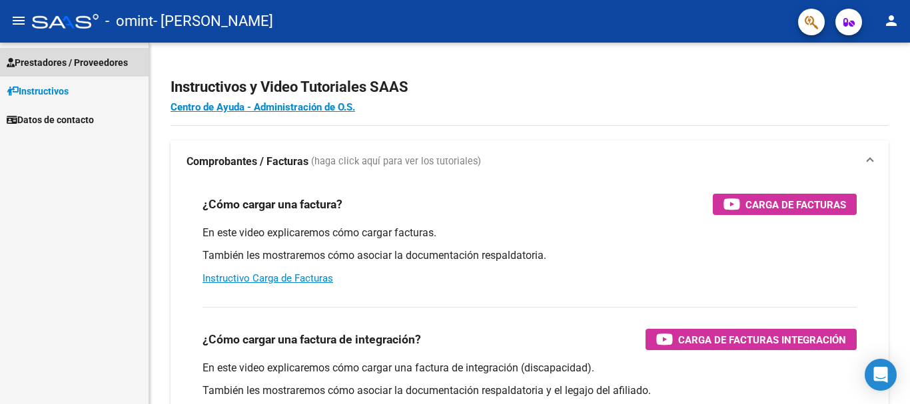
click at [78, 63] on span "Prestadores / Proveedores" at bounding box center [67, 62] width 121 height 15
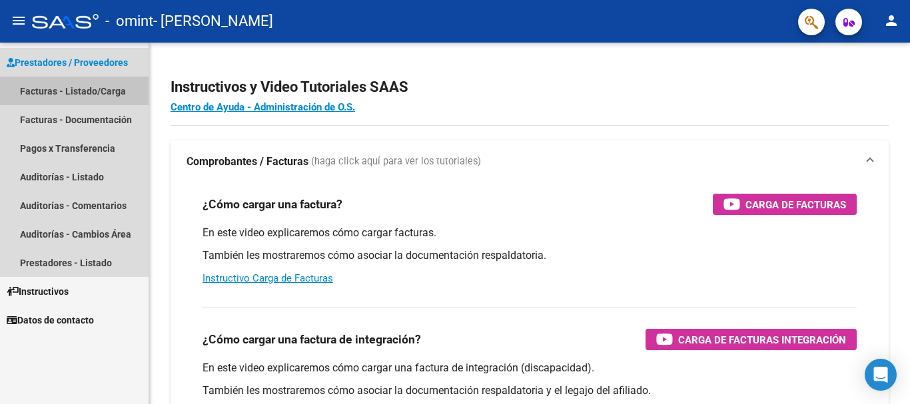
click at [75, 94] on link "Facturas - Listado/Carga" at bounding box center [74, 91] width 149 height 29
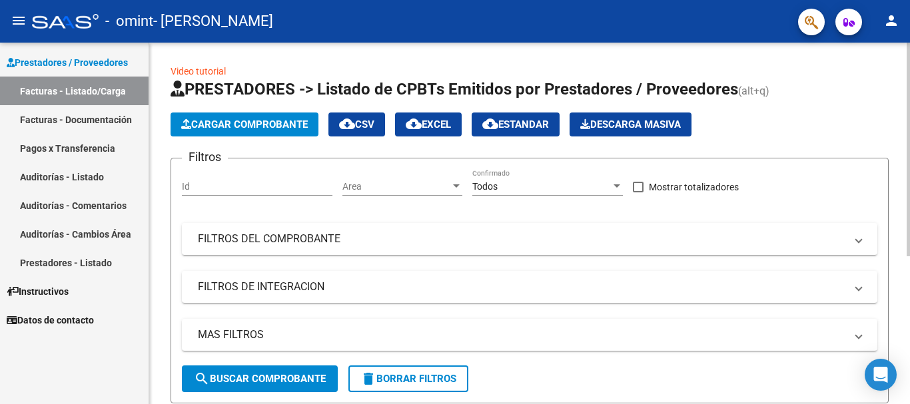
click at [260, 124] on span "Cargar Comprobante" at bounding box center [244, 125] width 127 height 12
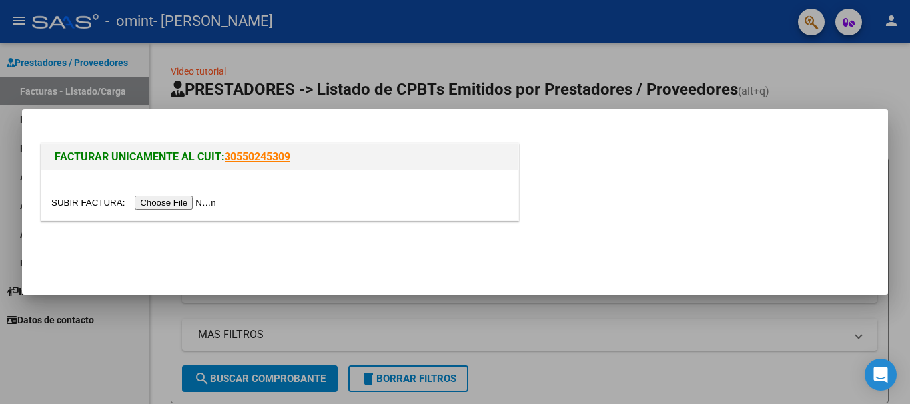
click at [204, 203] on input "file" at bounding box center [135, 203] width 169 height 14
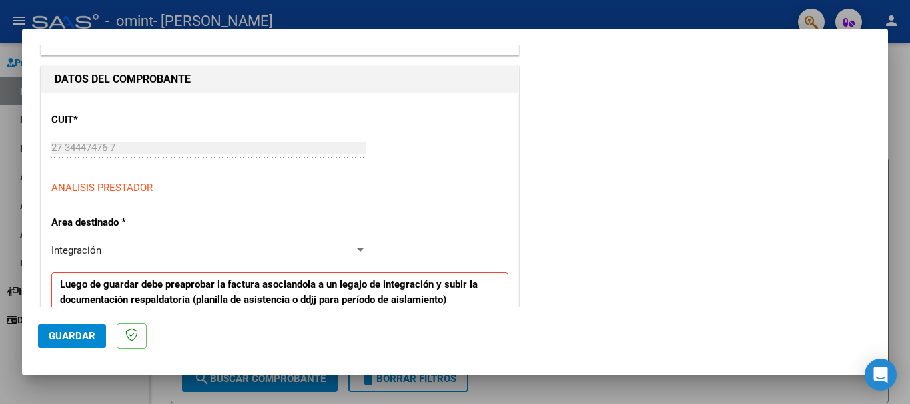
scroll to position [200, 0]
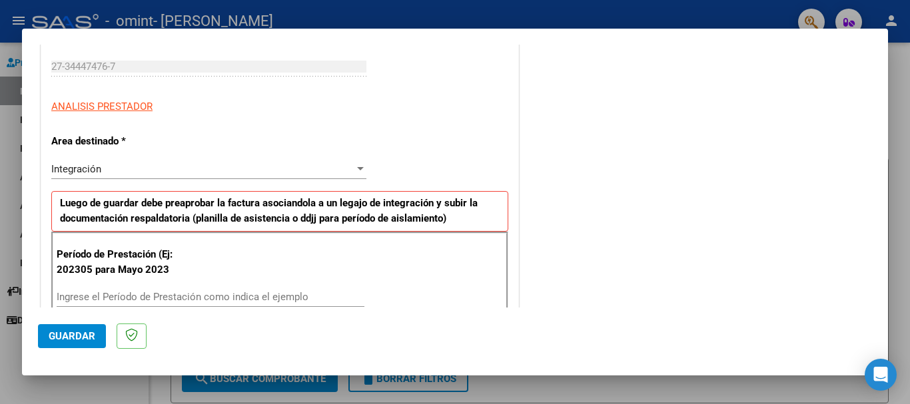
click at [226, 171] on div "Integración" at bounding box center [202, 169] width 303 height 12
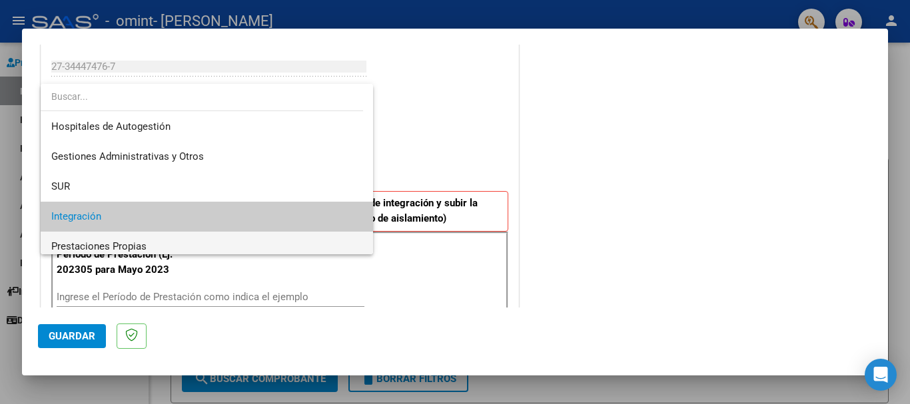
scroll to position [0, 0]
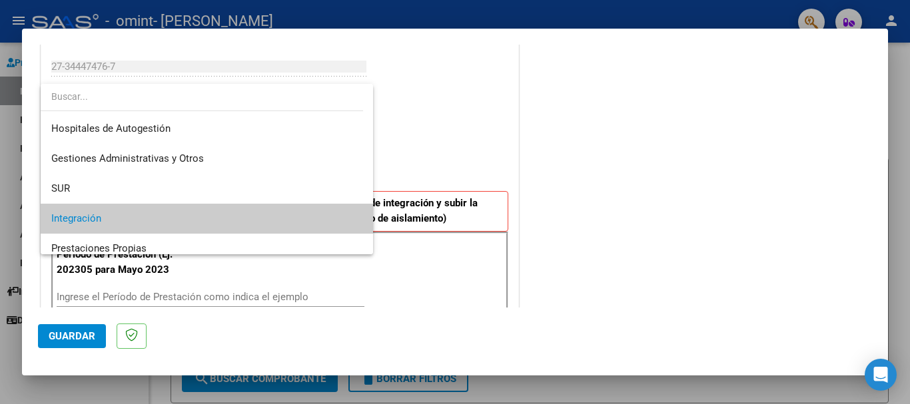
click at [111, 222] on span "Integración" at bounding box center [206, 219] width 311 height 30
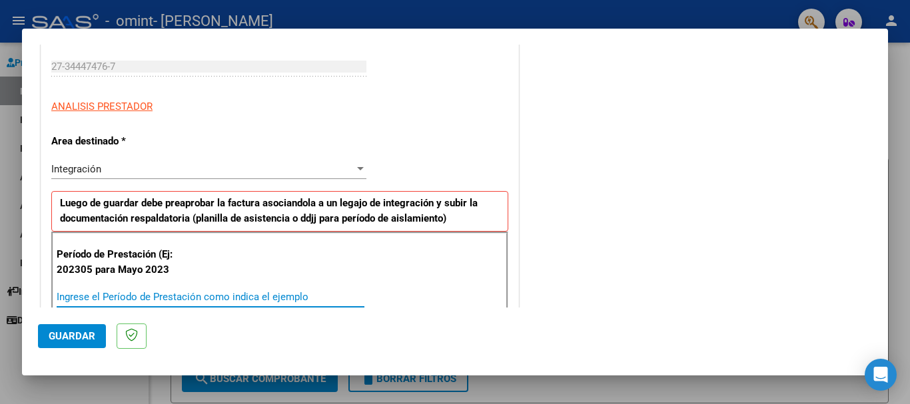
click at [111, 298] on input "Ingrese el Período de Prestación como indica el ejemplo" at bounding box center [211, 297] width 308 height 12
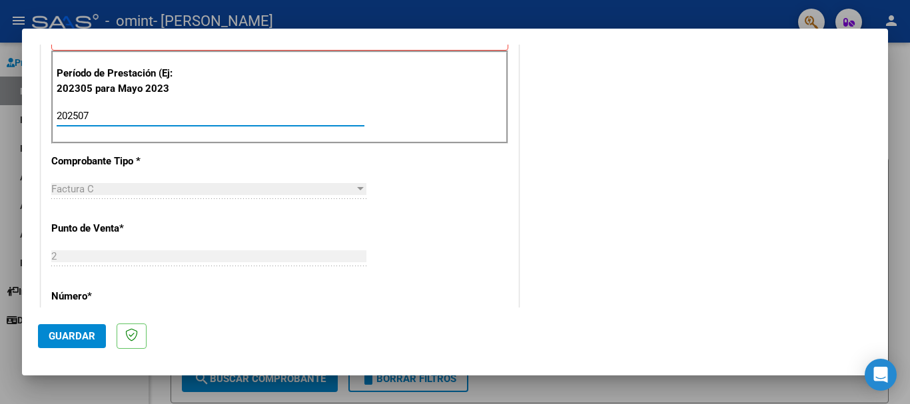
scroll to position [466, 0]
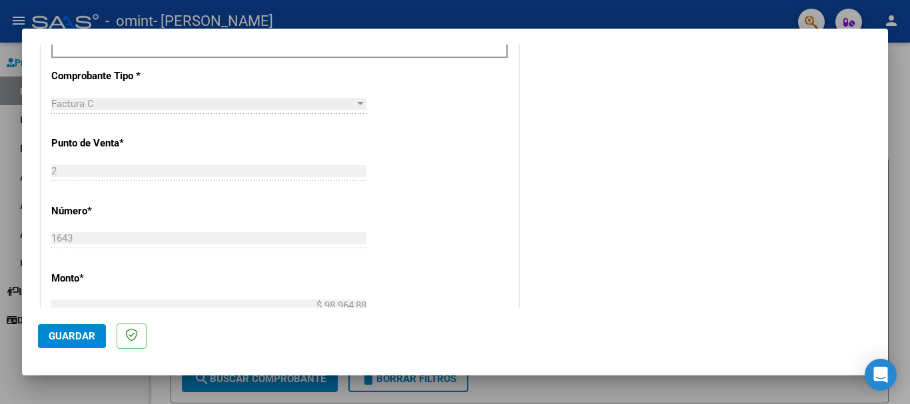
type input "202507"
click at [533, 238] on div "COMENTARIOS Comentarios del Prestador / Gerenciador:" at bounding box center [697, 159] width 350 height 1132
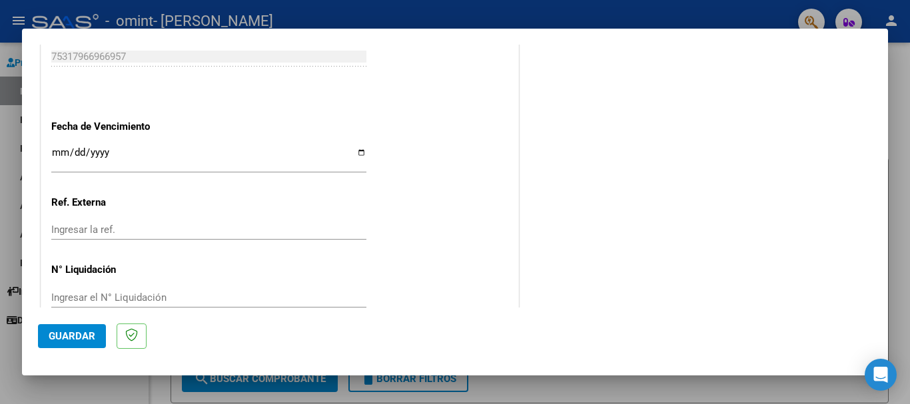
scroll to position [866, 0]
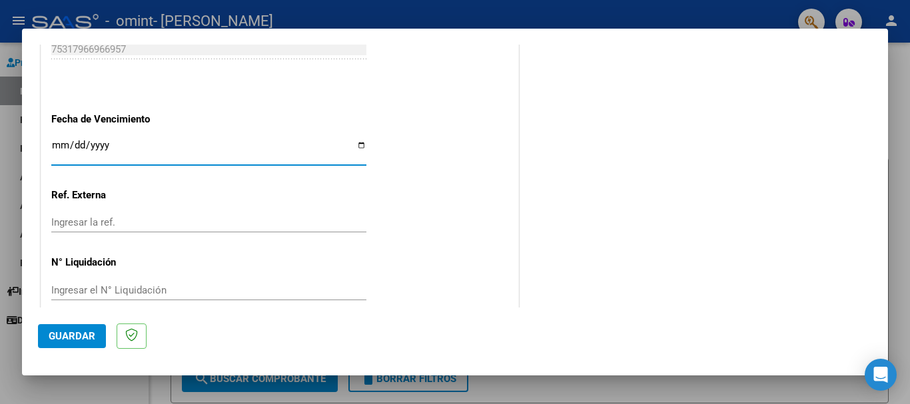
click at [355, 146] on input "Ingresar la fecha" at bounding box center [208, 150] width 315 height 21
drag, startPoint x: 360, startPoint y: 138, endPoint x: 356, endPoint y: 147, distance: 9.9
click at [359, 140] on div "Ingresar la fecha" at bounding box center [208, 151] width 315 height 29
click at [356, 149] on input "Ingresar la fecha" at bounding box center [208, 150] width 315 height 21
type input "[DATE]"
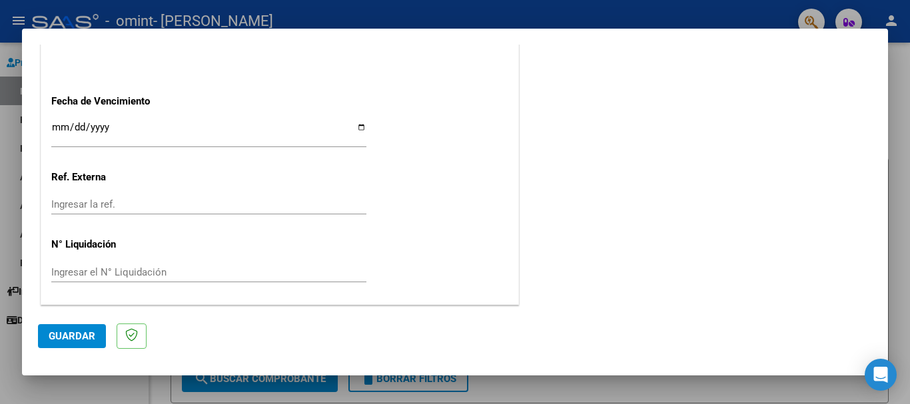
click at [75, 336] on span "Guardar" at bounding box center [72, 336] width 47 height 12
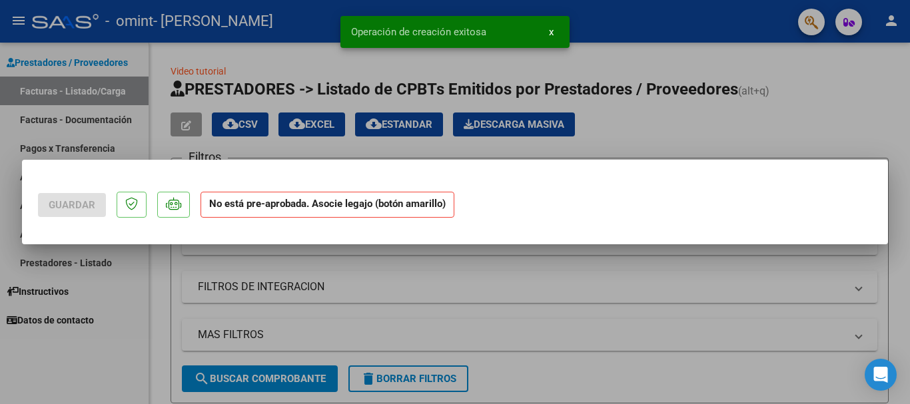
scroll to position [0, 0]
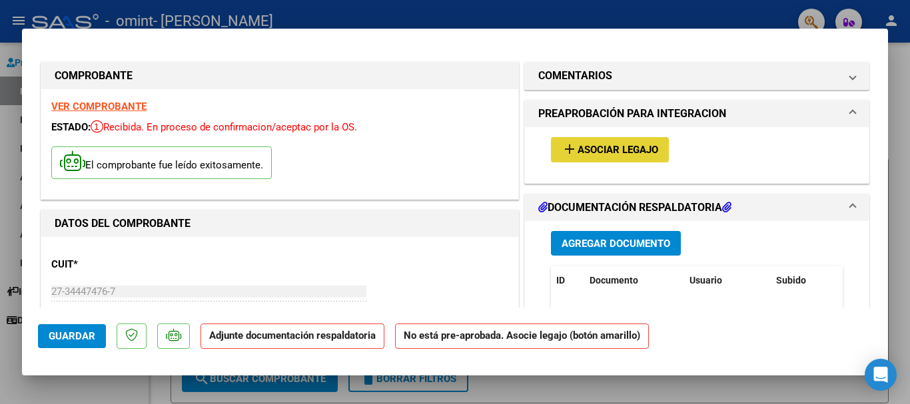
click at [617, 157] on button "add Asociar Legajo" at bounding box center [610, 149] width 118 height 25
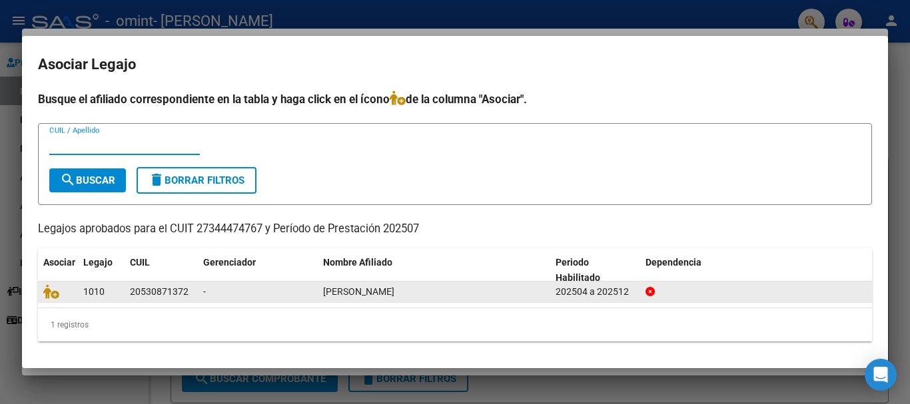
click at [231, 298] on div "-" at bounding box center [257, 291] width 109 height 15
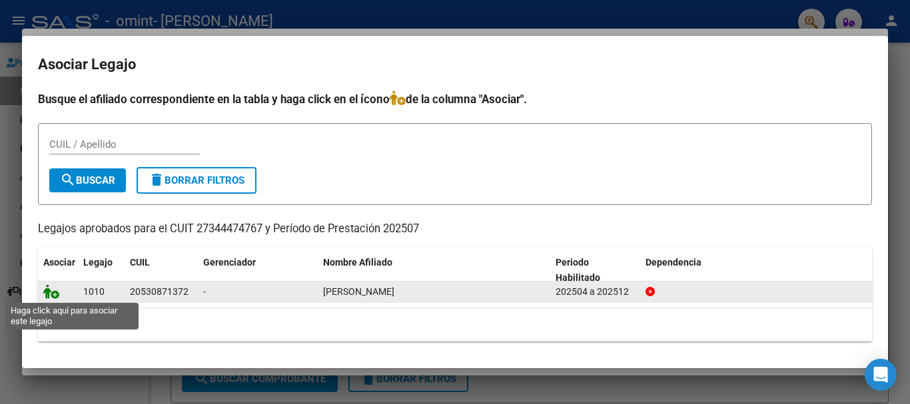
click at [46, 296] on icon at bounding box center [51, 291] width 16 height 15
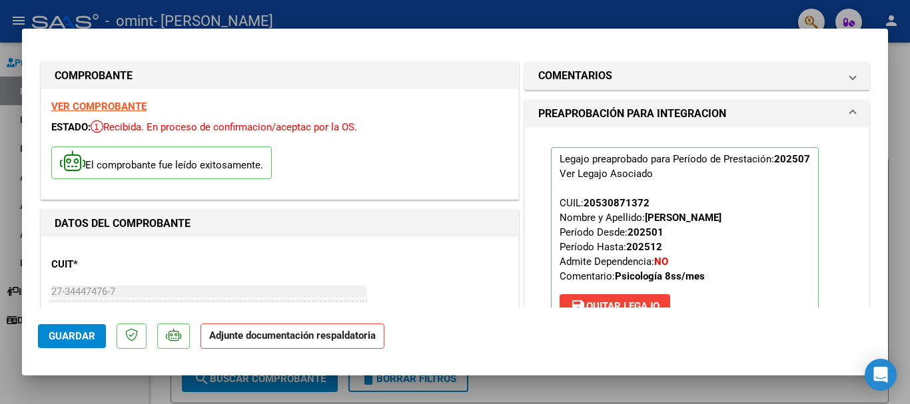
scroll to position [266, 0]
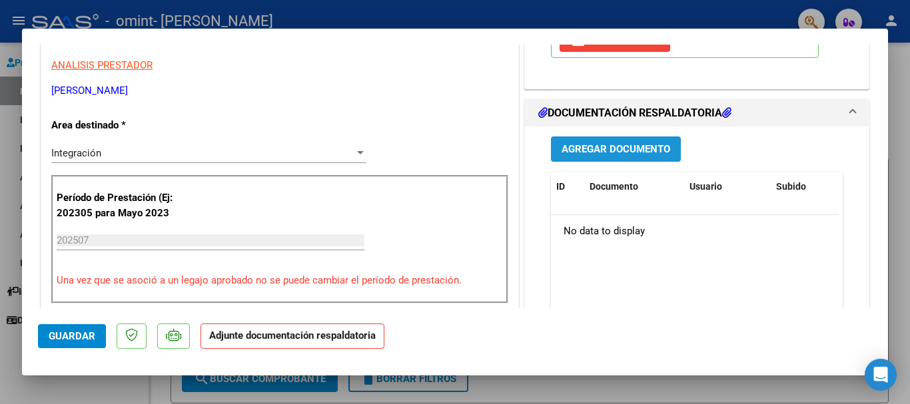
click at [633, 150] on span "Agregar Documento" at bounding box center [616, 150] width 109 height 12
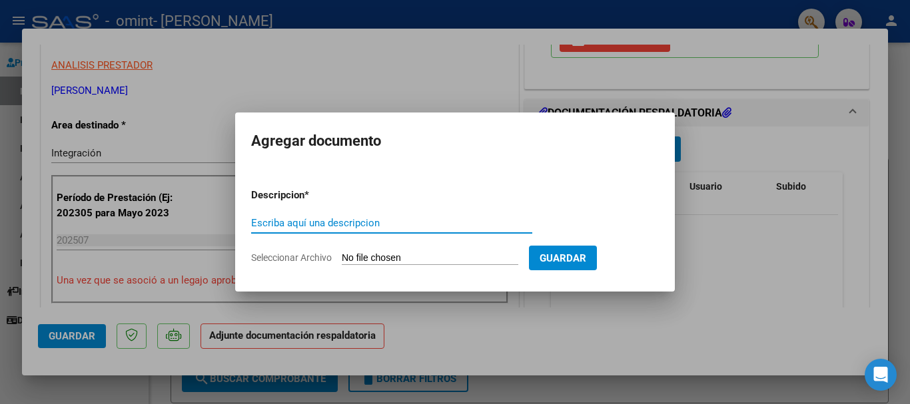
click at [408, 261] on input "Seleccionar Archivo" at bounding box center [430, 258] width 177 height 13
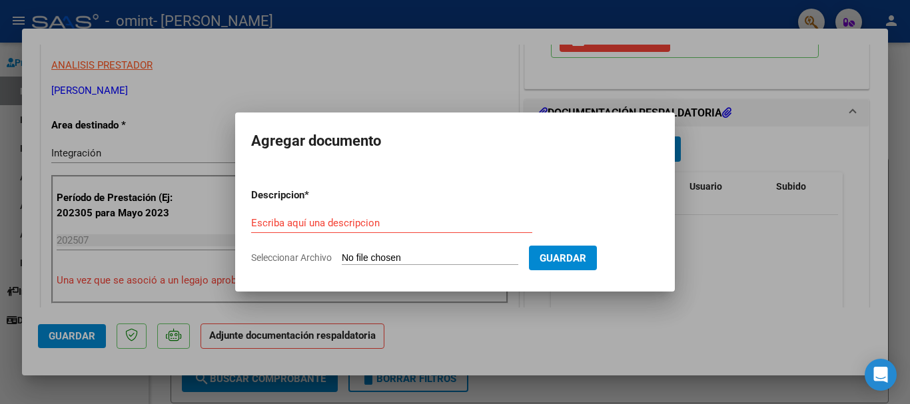
type input "C:\fakepath\27344474767_011_00002_00001643.pdf"
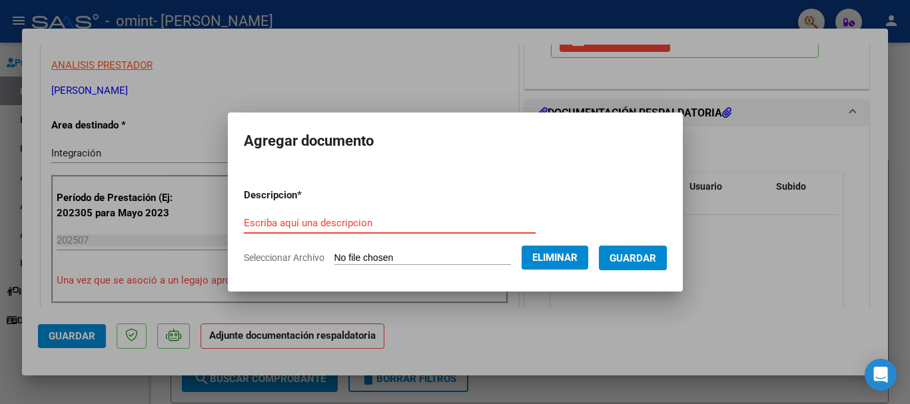
click at [348, 218] on input "Escriba aquí una descripcion" at bounding box center [390, 223] width 292 height 12
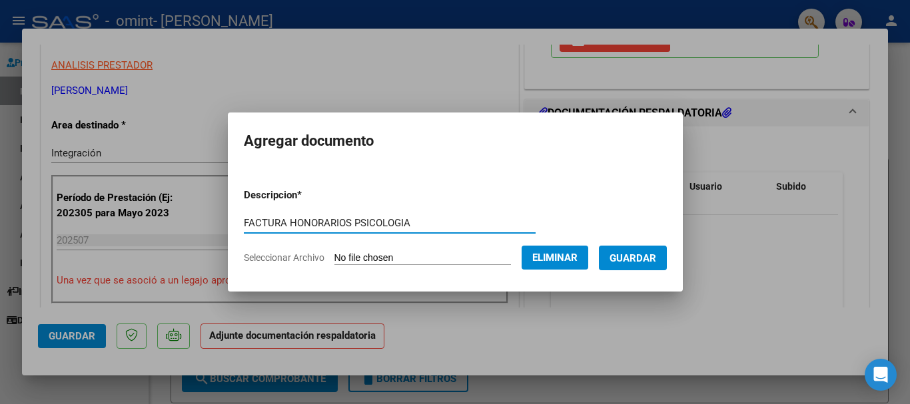
type input "FACTURA HONORARIOS PSICOLOGIA"
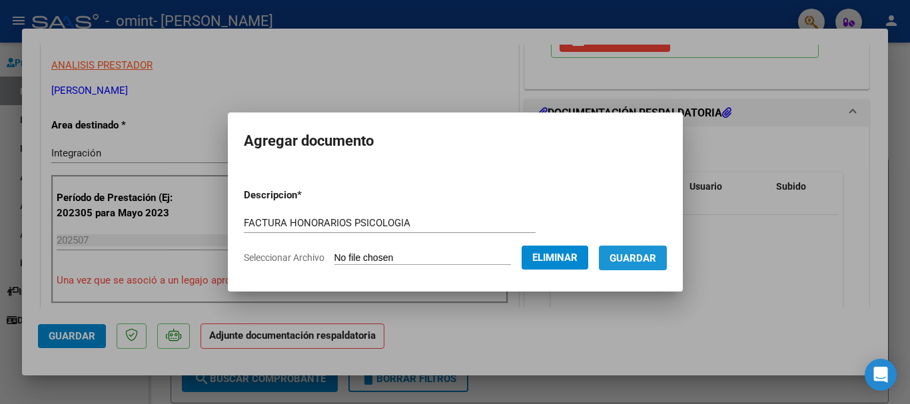
click at [641, 260] on span "Guardar" at bounding box center [632, 258] width 47 height 12
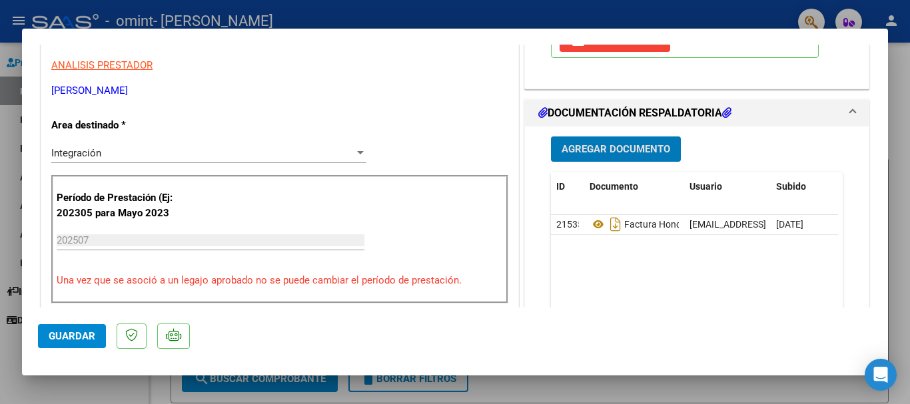
click at [624, 153] on span "Agregar Documento" at bounding box center [616, 150] width 109 height 12
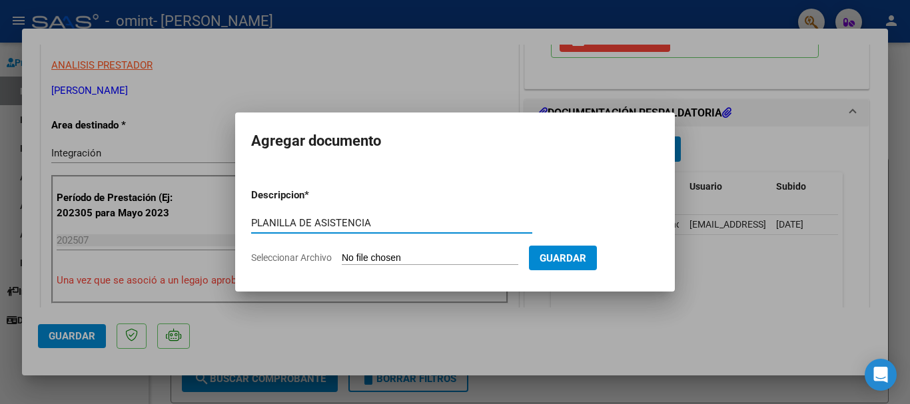
type input "PLANILLA DE ASISTENCIA"
click at [400, 252] on input "Seleccionar Archivo" at bounding box center [430, 258] width 177 height 13
type input "C:\fakepath\PLANILLA [PERSON_NAME](1).pdf"
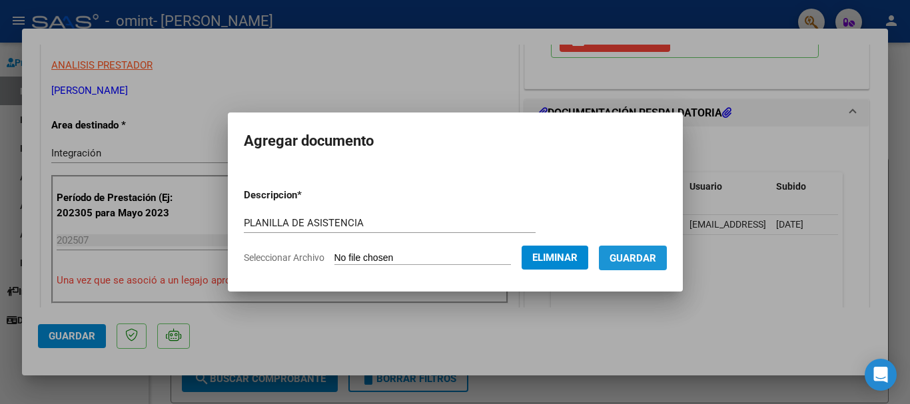
click at [659, 250] on button "Guardar" at bounding box center [633, 258] width 68 height 25
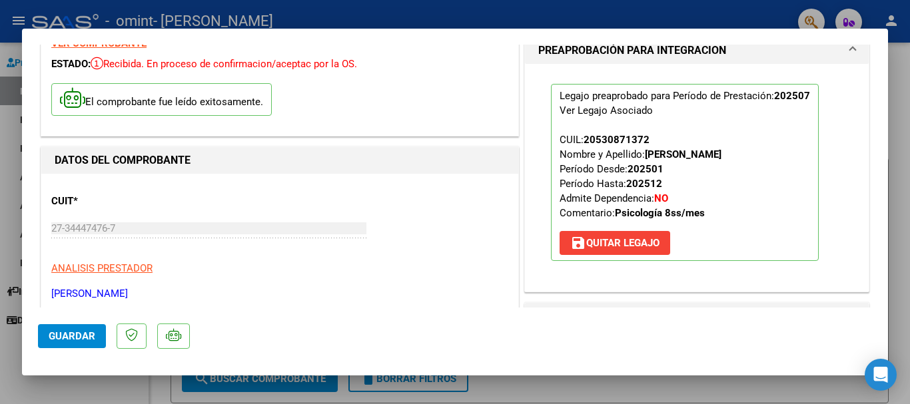
scroll to position [0, 0]
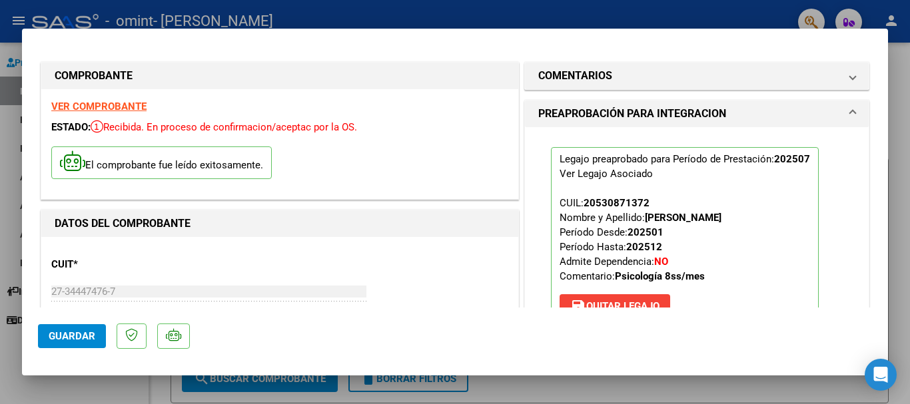
click at [55, 334] on span "Guardar" at bounding box center [72, 336] width 47 height 12
click at [900, 79] on div at bounding box center [455, 202] width 910 height 404
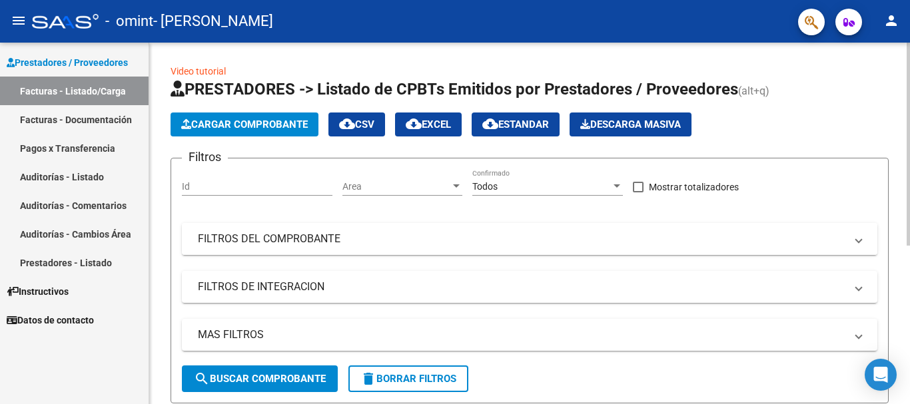
click at [266, 244] on mat-panel-title "FILTROS DEL COMPROBANTE" at bounding box center [521, 239] width 647 height 15
